Goal: Transaction & Acquisition: Purchase product/service

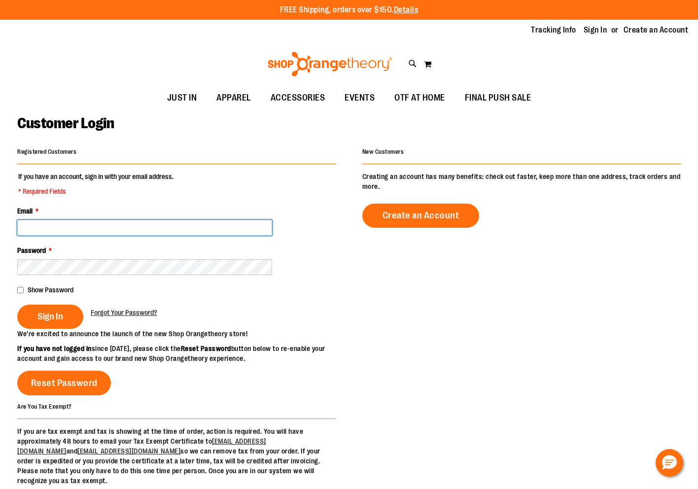
click at [101, 230] on input "Email *" at bounding box center [144, 228] width 255 height 16
click at [190, 225] on input "Email *" at bounding box center [144, 228] width 255 height 16
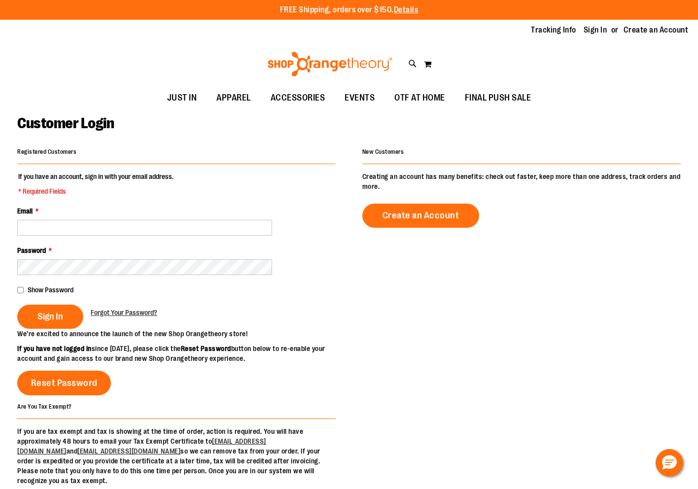
click at [401, 358] on div at bounding box center [515, 364] width 332 height 71
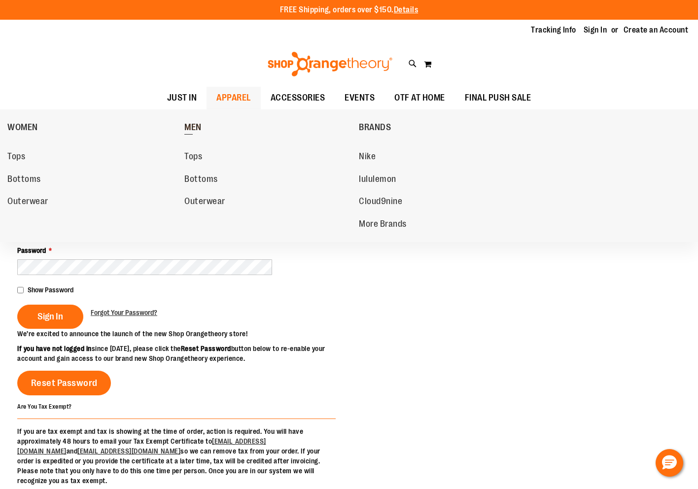
click at [200, 123] on span "MEN" at bounding box center [192, 128] width 17 height 12
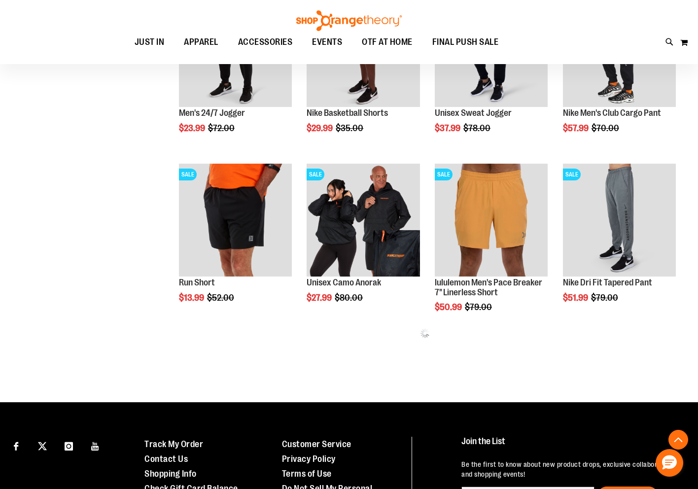
scroll to position [394, 0]
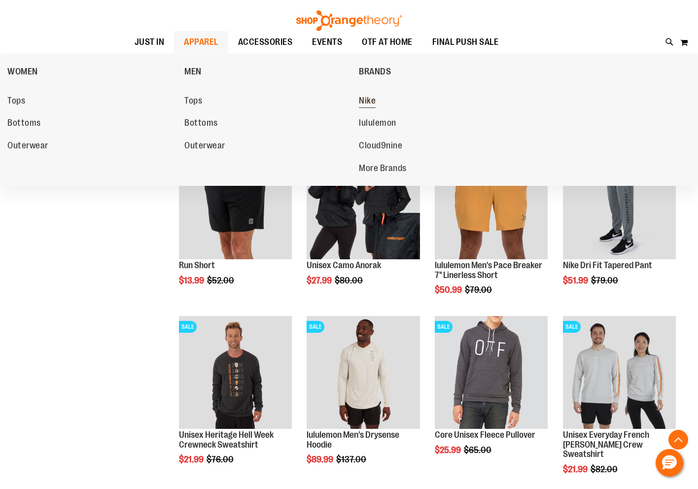
click at [370, 97] on span "Nike" at bounding box center [367, 102] width 17 height 12
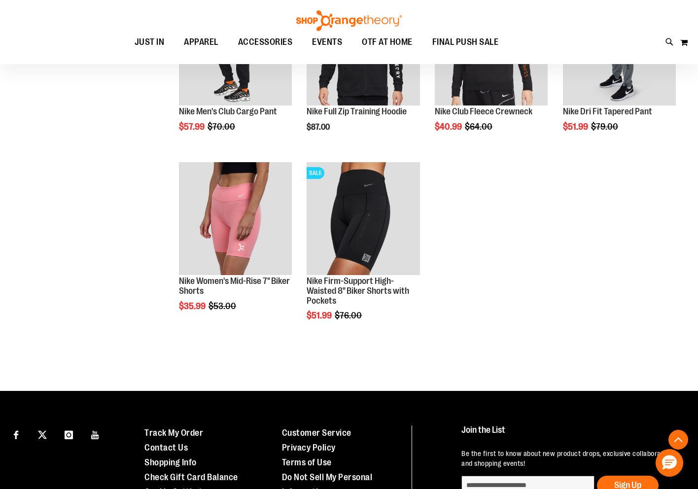
scroll to position [640, 0]
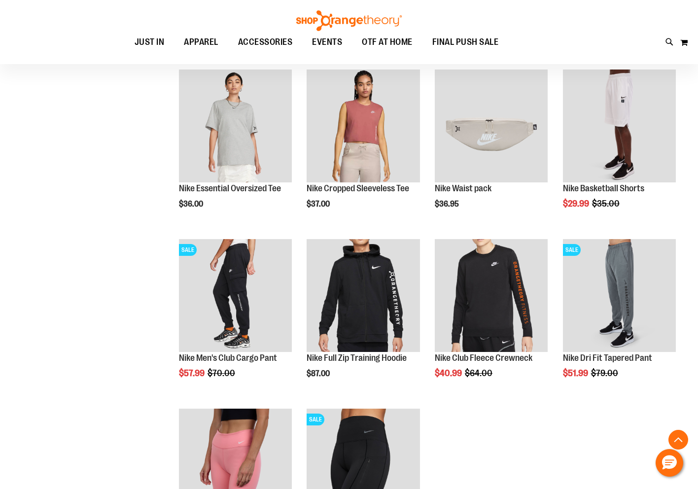
click at [154, 241] on div "**********" at bounding box center [348, 73] width 663 height 1116
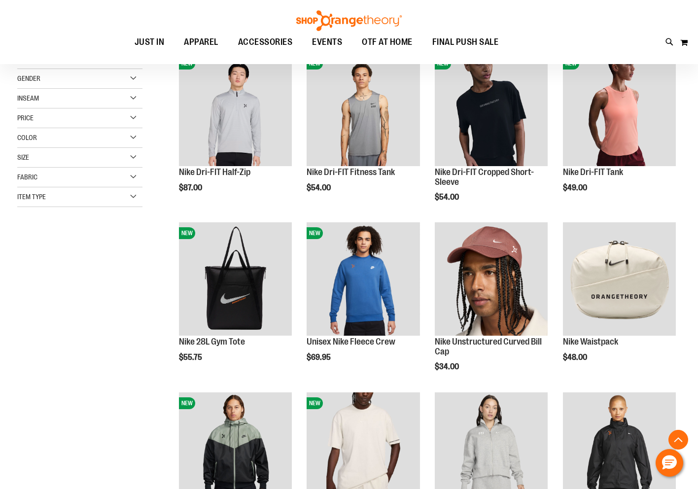
scroll to position [147, 0]
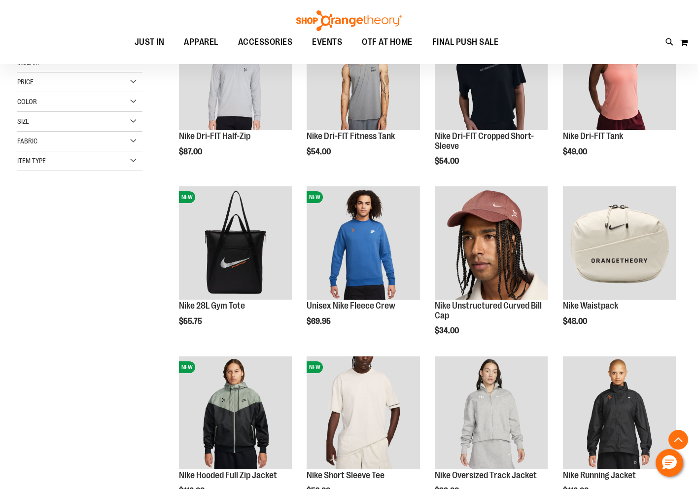
scroll to position [295, 0]
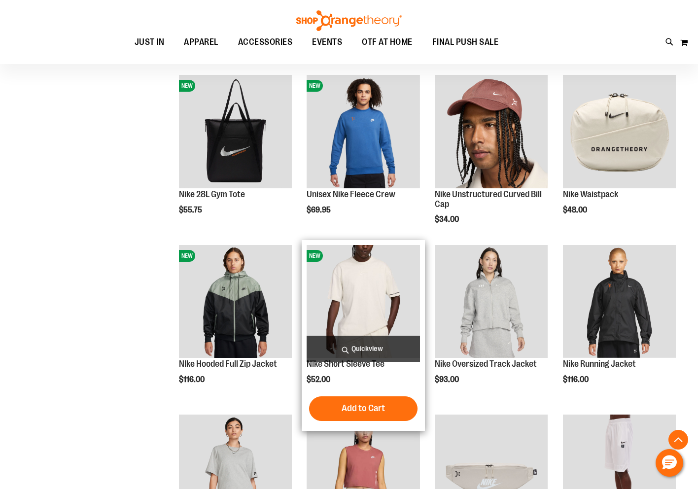
click at [386, 295] on img "product" at bounding box center [362, 301] width 113 height 113
click at [352, 312] on img "product" at bounding box center [362, 301] width 113 height 113
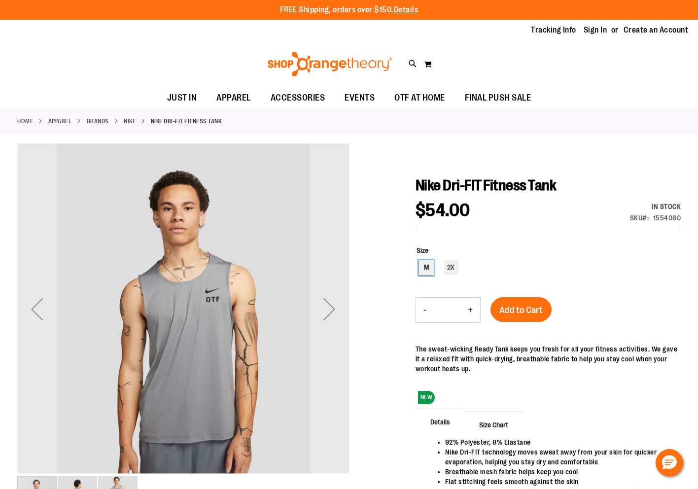
click at [428, 271] on div "M" at bounding box center [426, 267] width 15 height 15
type input "***"
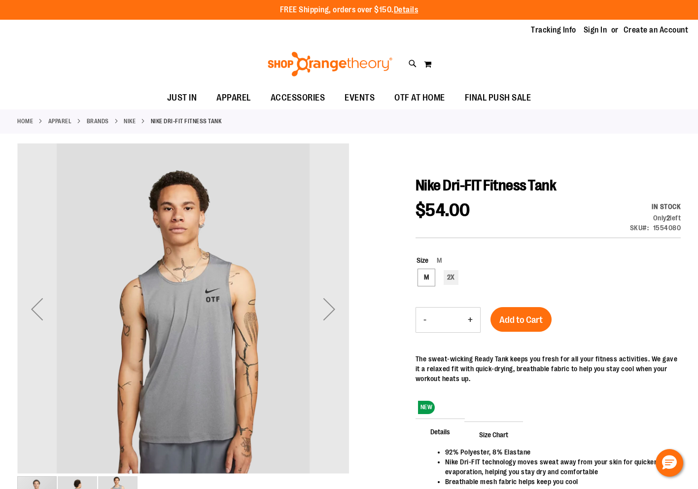
click at [520, 296] on div "Size M M 2X ***" at bounding box center [547, 271] width 265 height 52
click at [344, 392] on div "Next" at bounding box center [328, 309] width 39 height 332
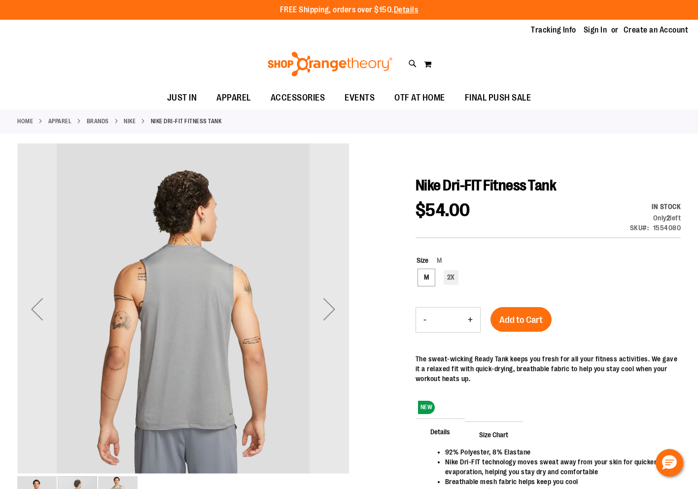
click at [344, 392] on div "Next" at bounding box center [328, 309] width 39 height 332
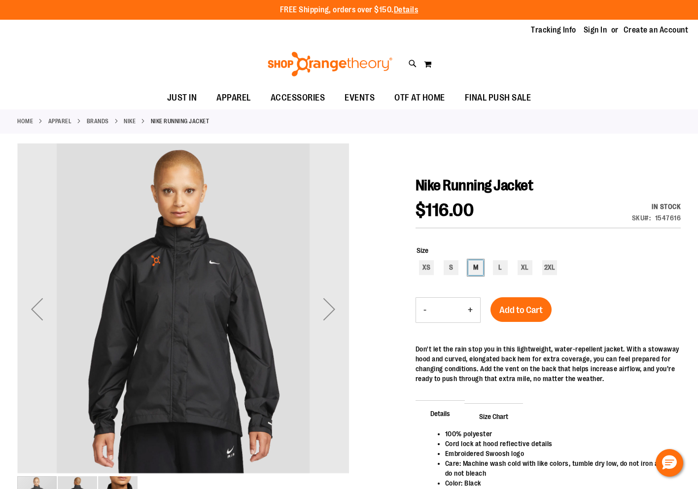
click at [476, 266] on div "M" at bounding box center [475, 267] width 15 height 15
type input "***"
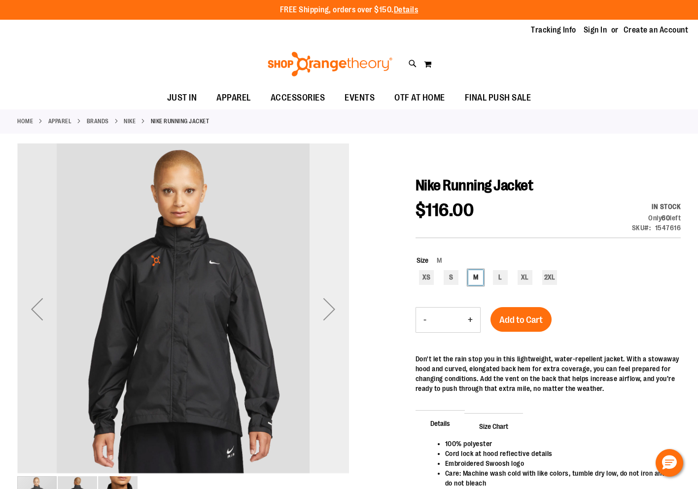
click at [341, 307] on div "Next" at bounding box center [328, 308] width 39 height 39
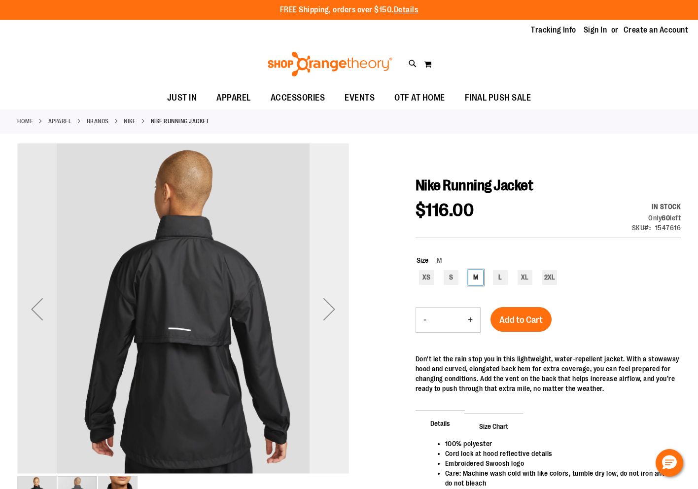
click at [341, 307] on div "Next" at bounding box center [328, 308] width 39 height 39
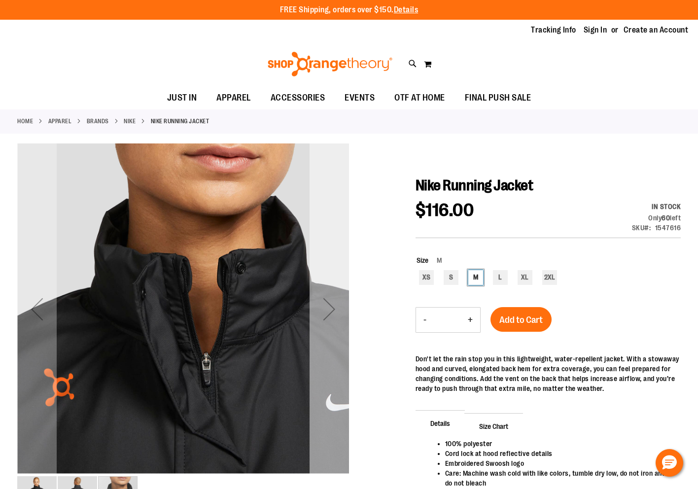
click at [341, 307] on div "Next" at bounding box center [328, 308] width 39 height 39
